Goal: Check status: Check status

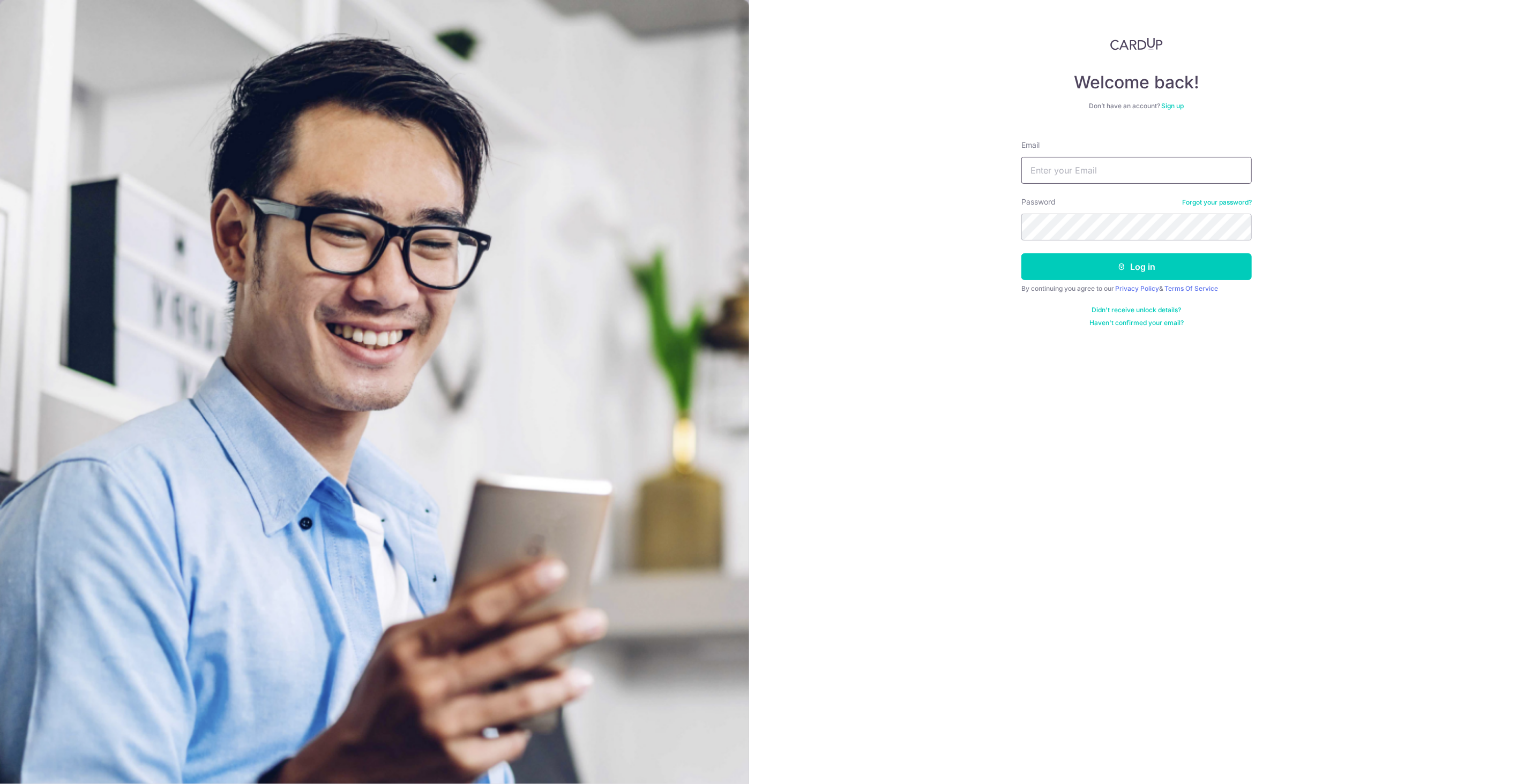
click at [1138, 178] on input "Email" at bounding box center [1136, 170] width 230 height 27
type input "[EMAIL_ADDRESS][DOMAIN_NAME]"
click at [1021, 253] on button "Log in" at bounding box center [1136, 266] width 230 height 27
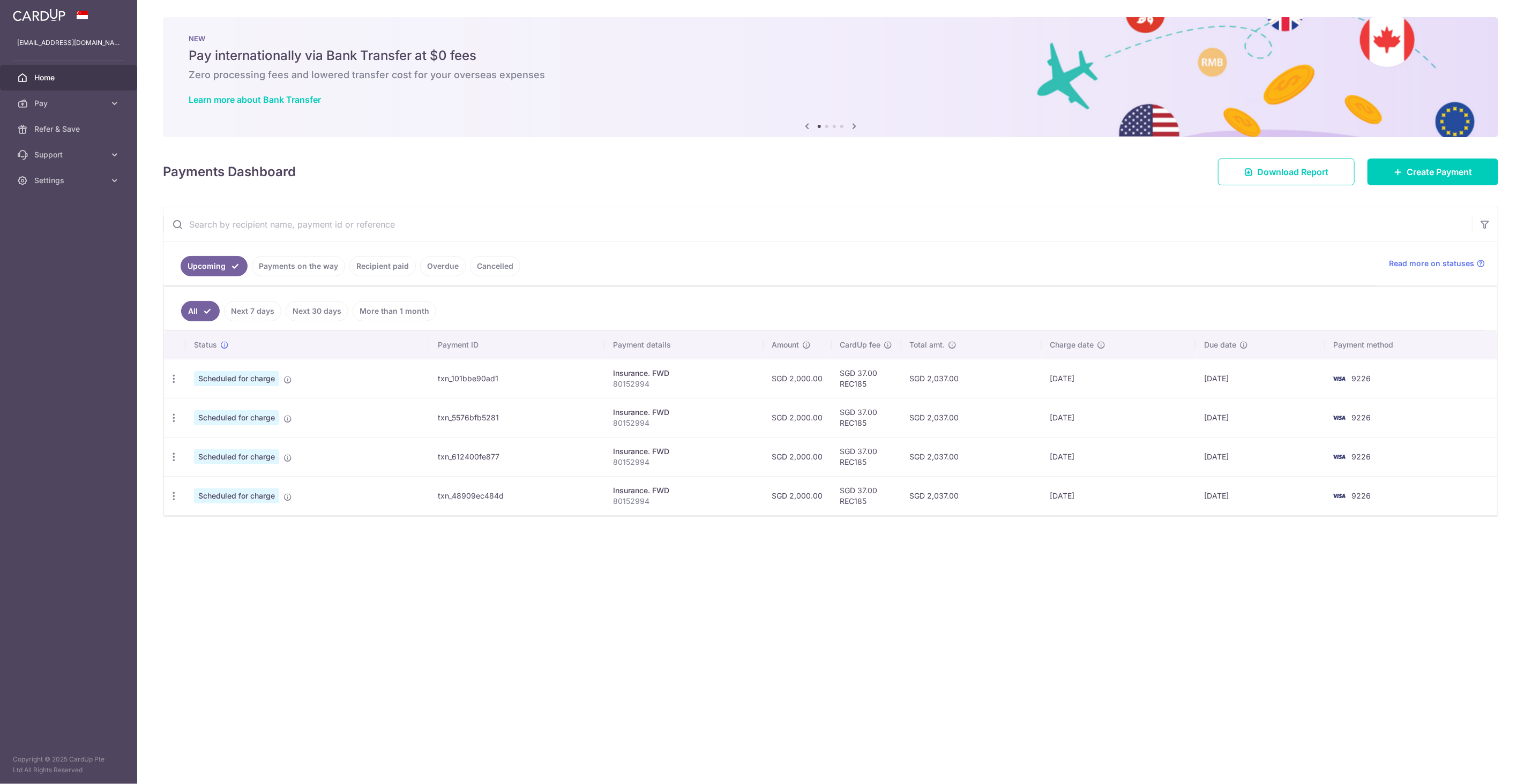
click at [818, 224] on input "text" at bounding box center [818, 225] width 1309 height 34
click at [516, 610] on div "× Pause Schedule Pause all future payments in this series Pause just this one p…" at bounding box center [831, 392] width 1387 height 784
click at [376, 273] on link "Recipient paid" at bounding box center [383, 266] width 66 height 20
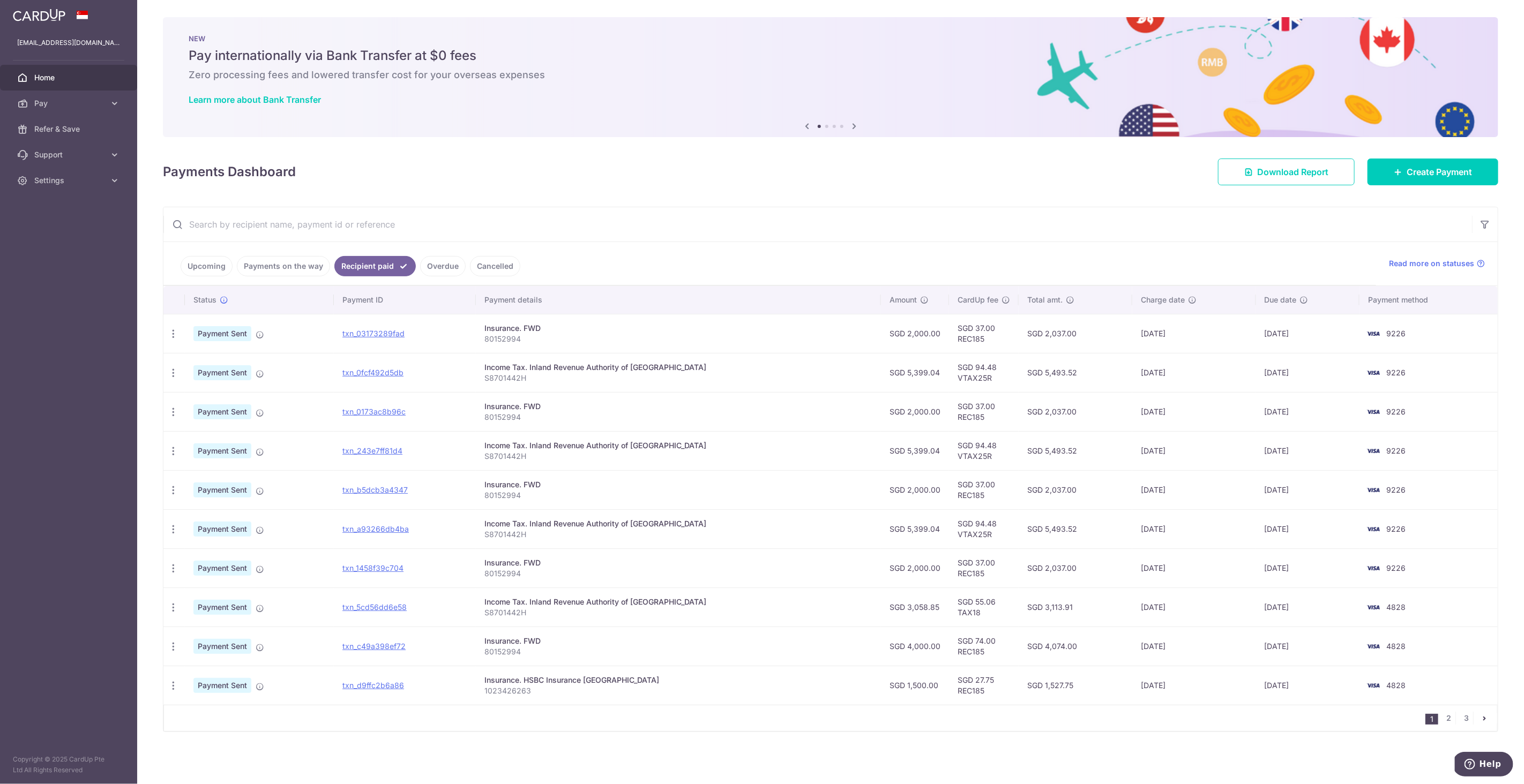
click at [840, 380] on p "S8701442H" at bounding box center [679, 378] width 388 height 11
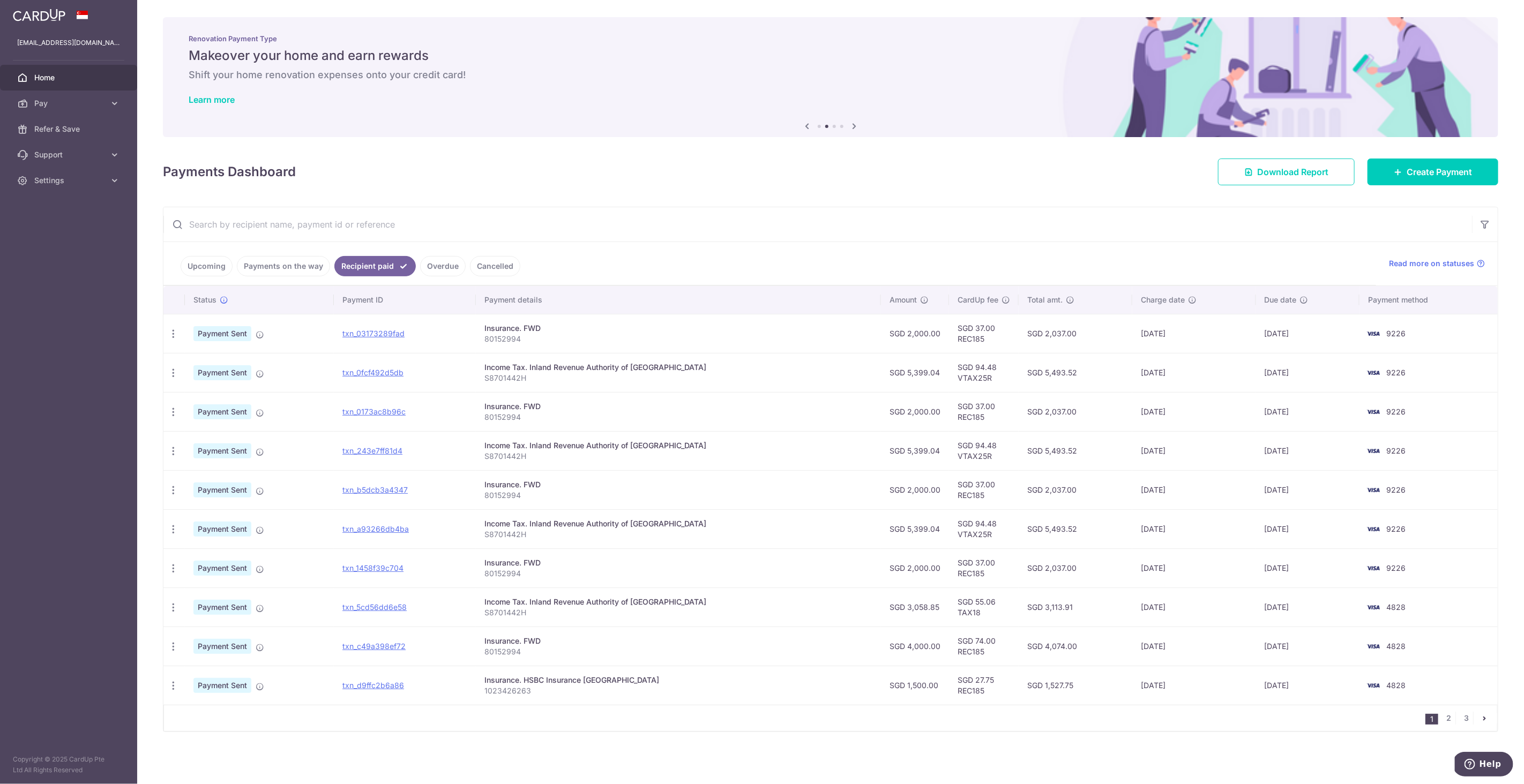
click at [271, 261] on link "Payments on the way" at bounding box center [283, 266] width 93 height 20
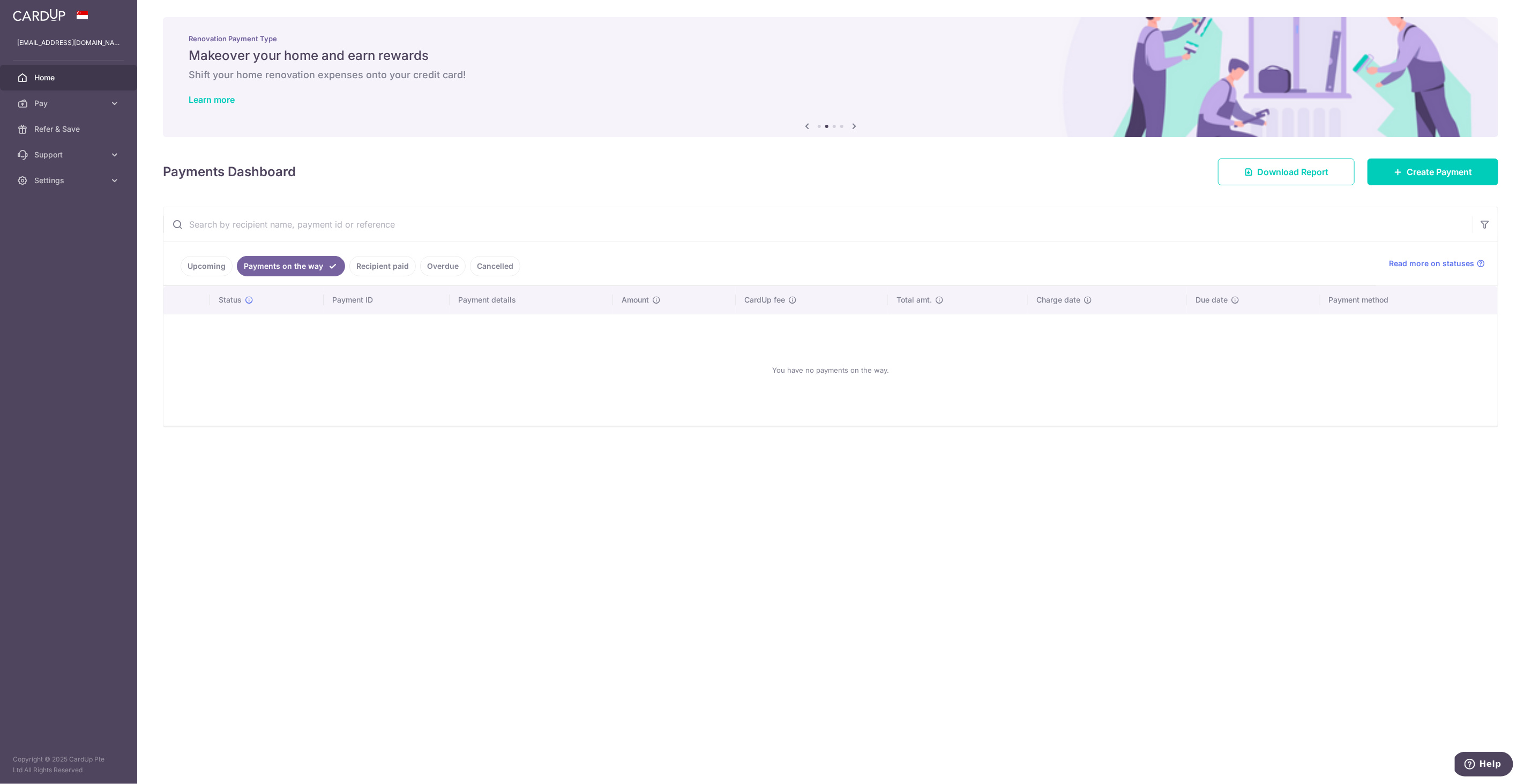
click at [206, 270] on link "Upcoming" at bounding box center [206, 266] width 52 height 20
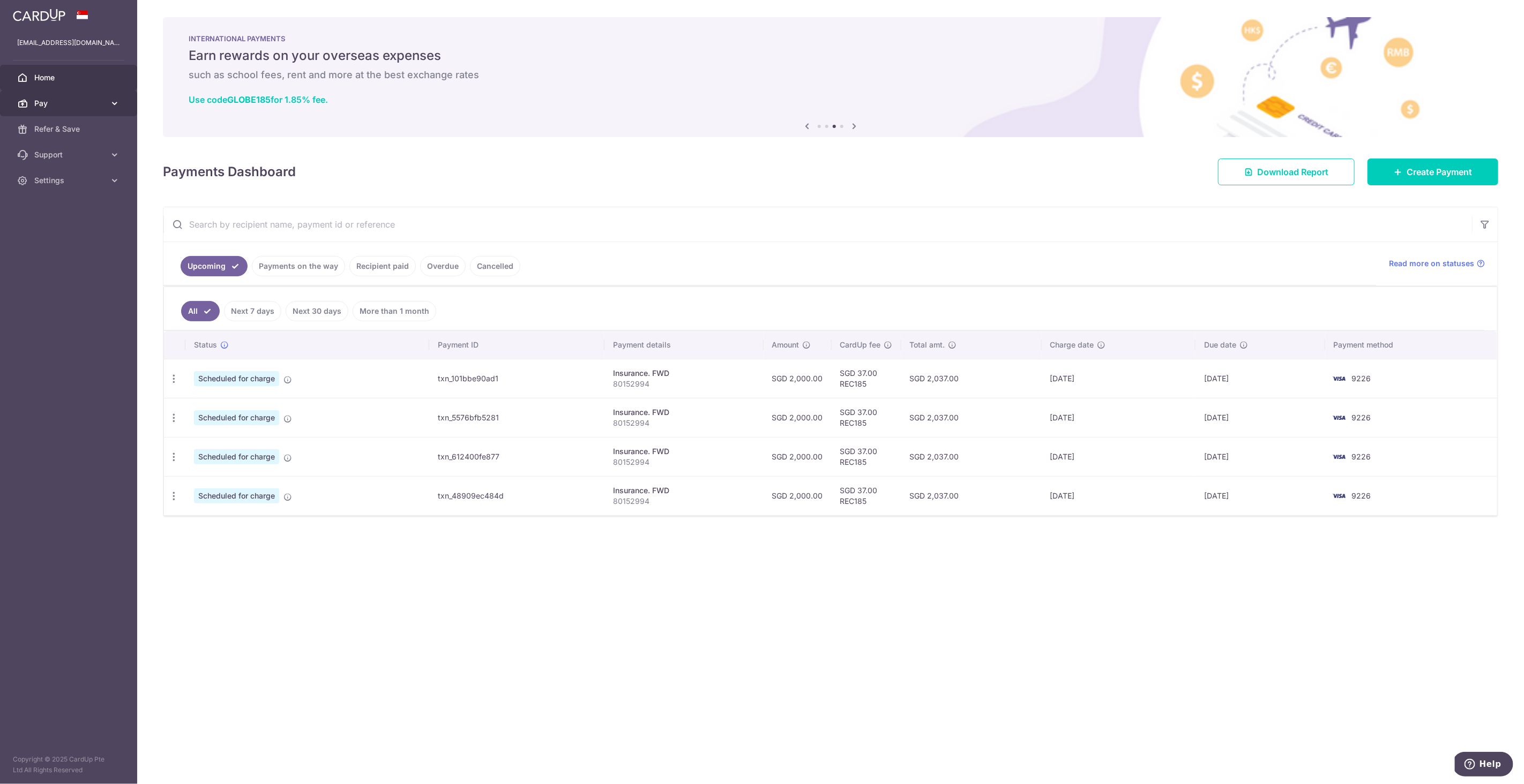
click at [73, 90] on ul "thankgodimhaziq@gmail.com Home Pay Payments Recipients Cards Refer & Save Suppo…" at bounding box center [69, 112] width 137 height 163
click at [82, 99] on span "Pay" at bounding box center [70, 103] width 71 height 11
click at [386, 264] on link "Recipient paid" at bounding box center [383, 266] width 66 height 20
